Goal: Information Seeking & Learning: Learn about a topic

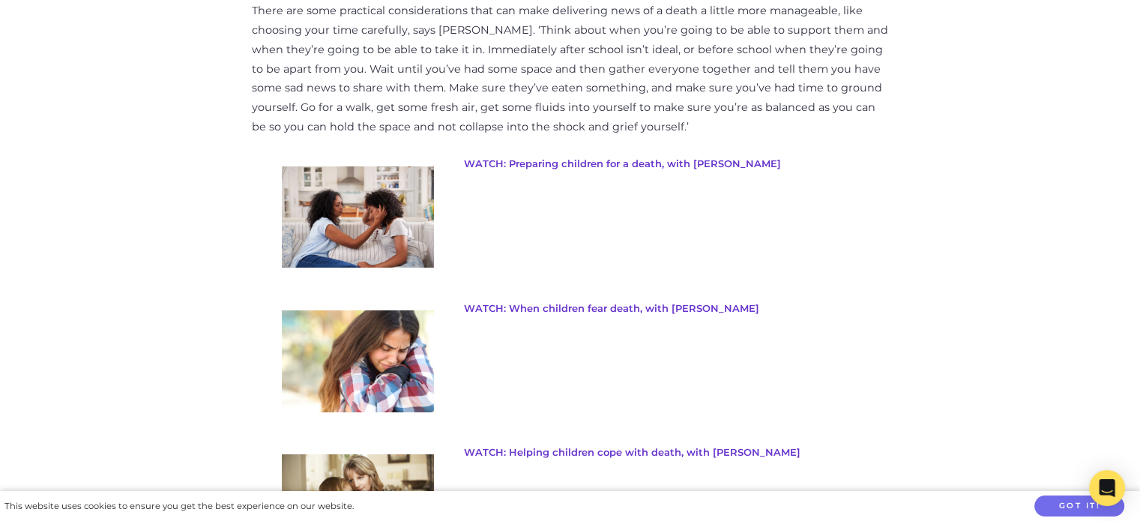
scroll to position [2099, 0]
click at [548, 307] on link "WATCH: When children fear death, with [PERSON_NAME]" at bounding box center [611, 308] width 295 height 12
click at [609, 311] on link "WATCH: When children fear death, with [PERSON_NAME]" at bounding box center [611, 308] width 295 height 12
click at [500, 308] on link "WATCH: When children fear death, with [PERSON_NAME]" at bounding box center [611, 308] width 295 height 12
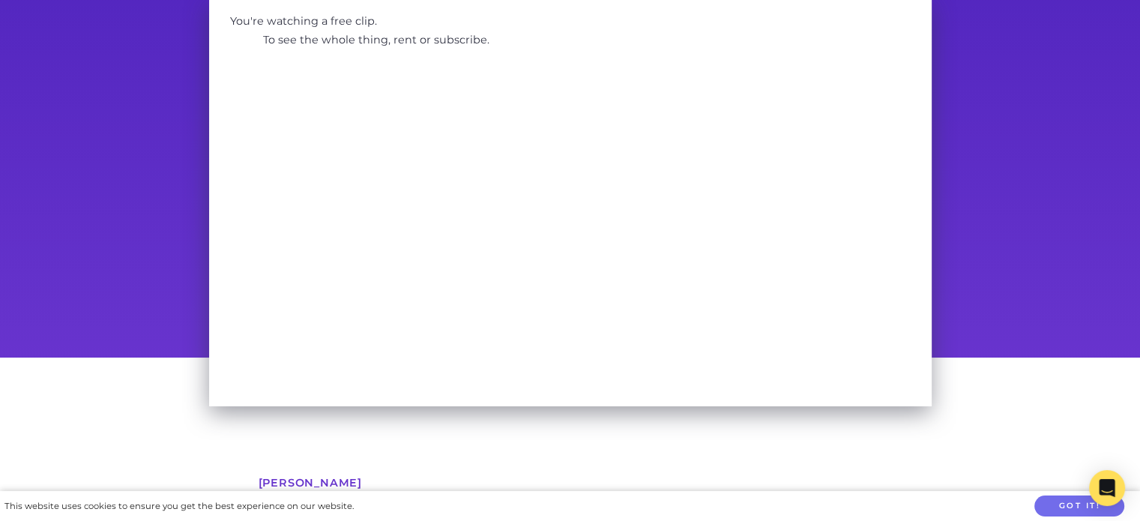
scroll to position [91, 0]
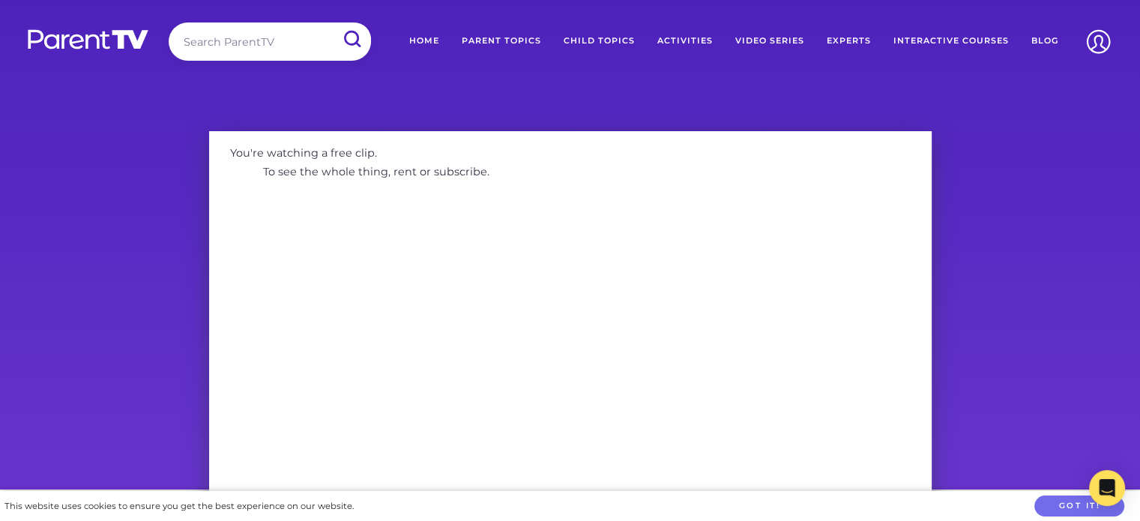
scroll to position [16, 0]
